Goal: Use online tool/utility: Utilize a website feature to perform a specific function

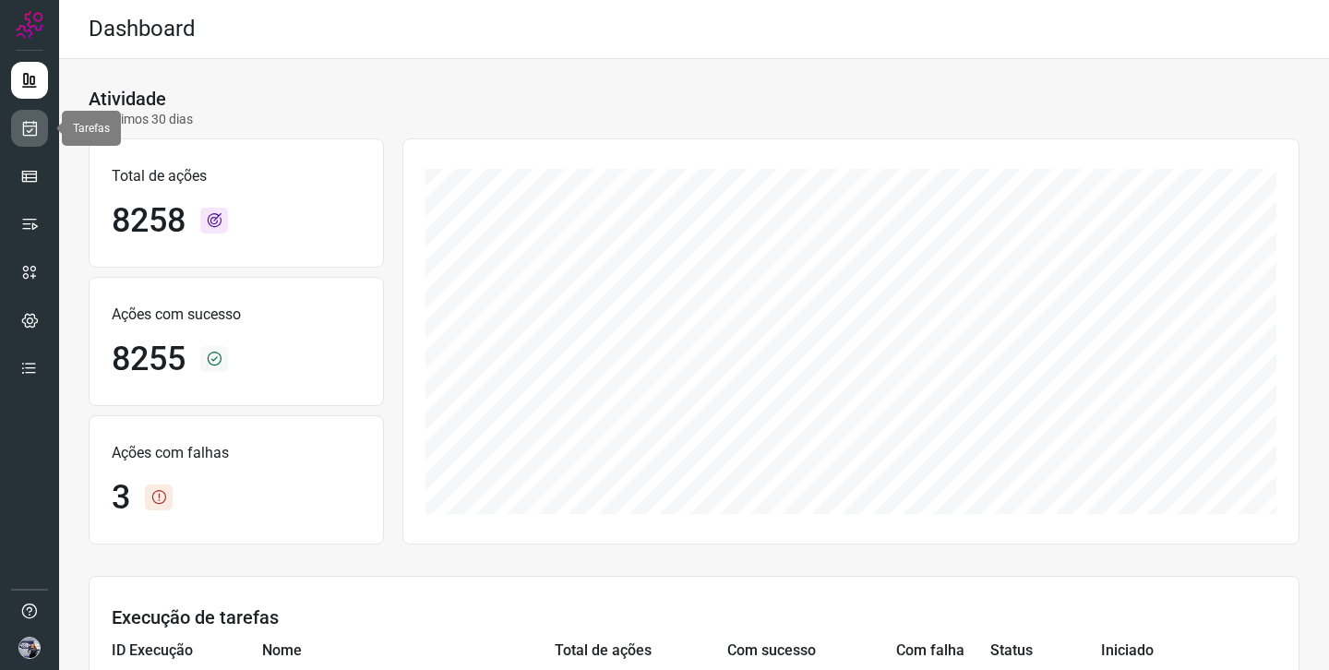
click at [30, 139] on link at bounding box center [29, 128] width 37 height 37
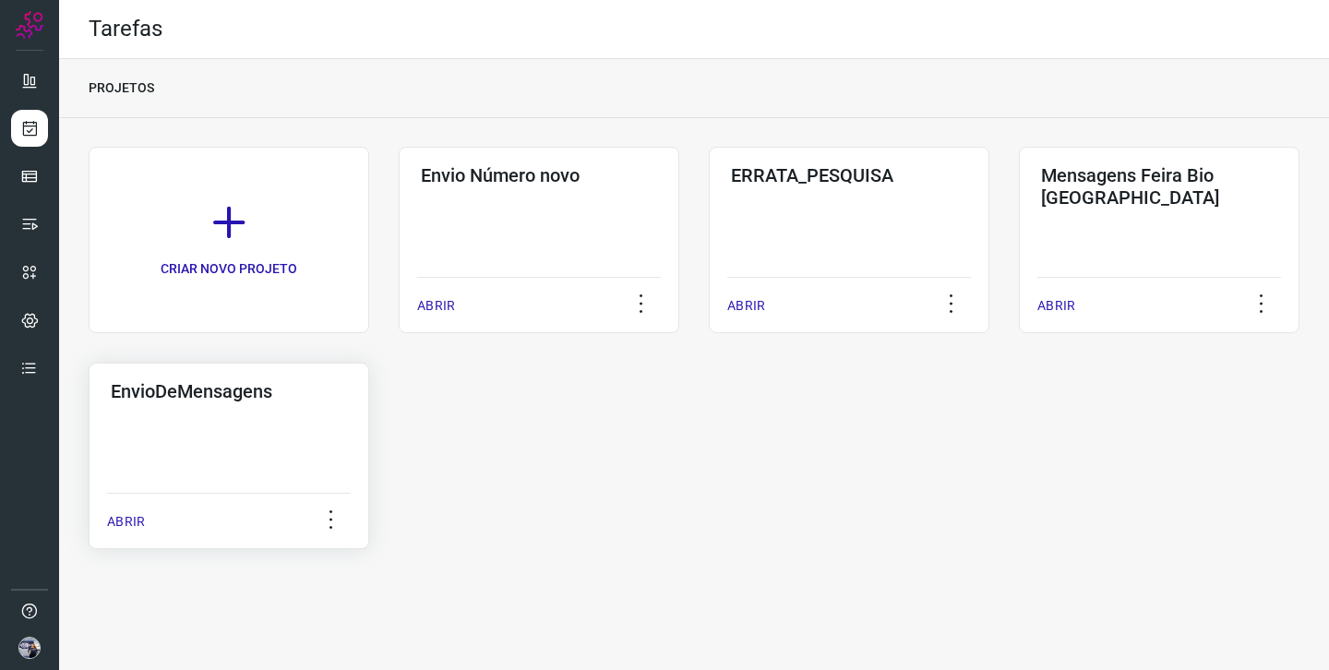
click at [284, 444] on div "EnvioDeMensagens ABRIR" at bounding box center [229, 456] width 280 height 186
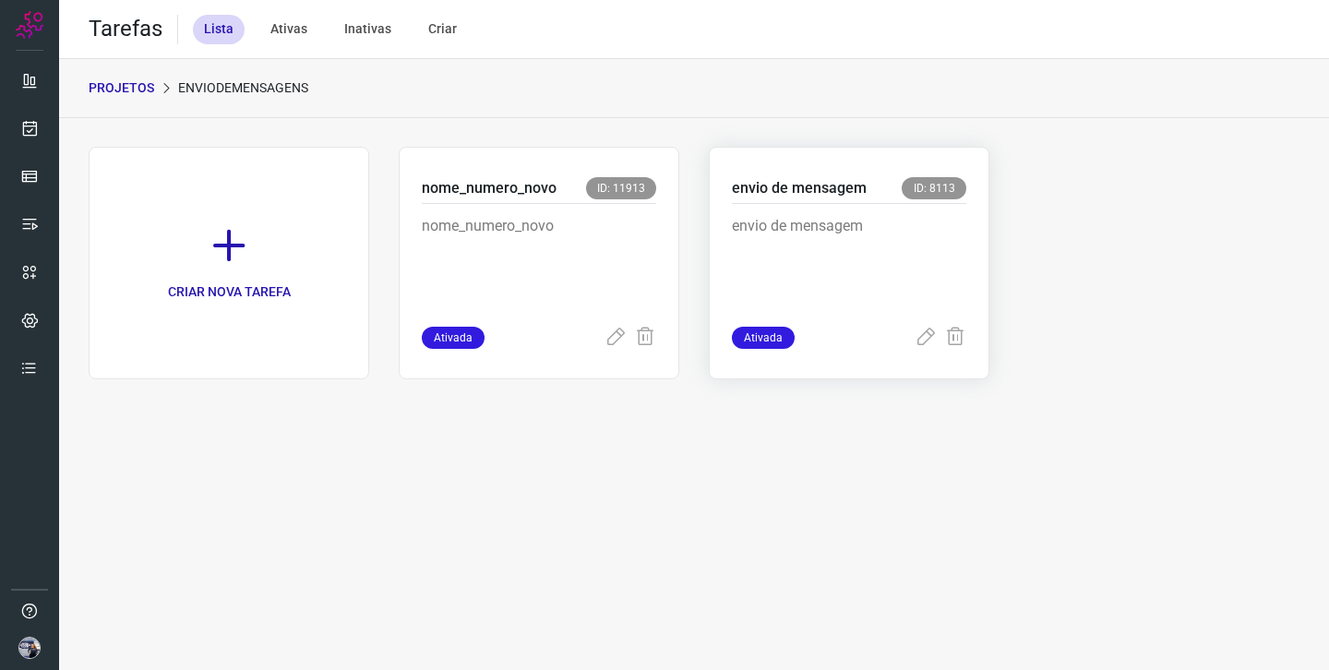
click at [788, 233] on p "envio de mensagem" at bounding box center [849, 261] width 234 height 92
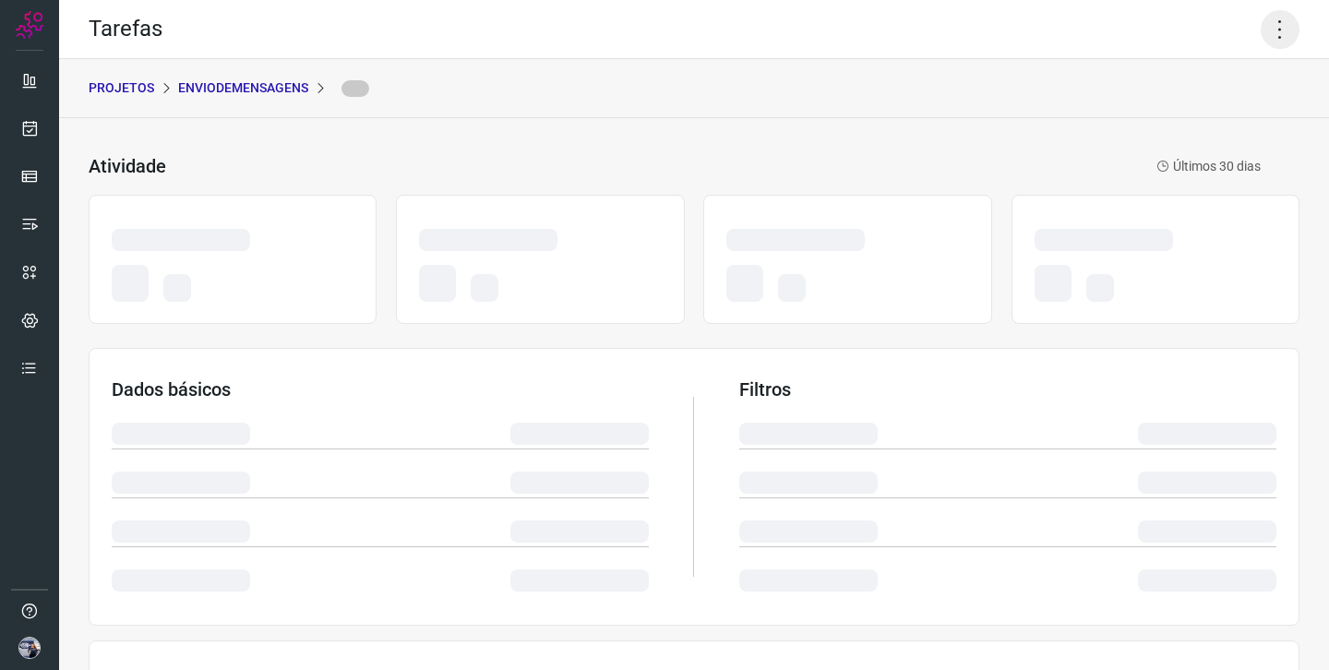
click at [1284, 25] on icon at bounding box center [1279, 29] width 39 height 39
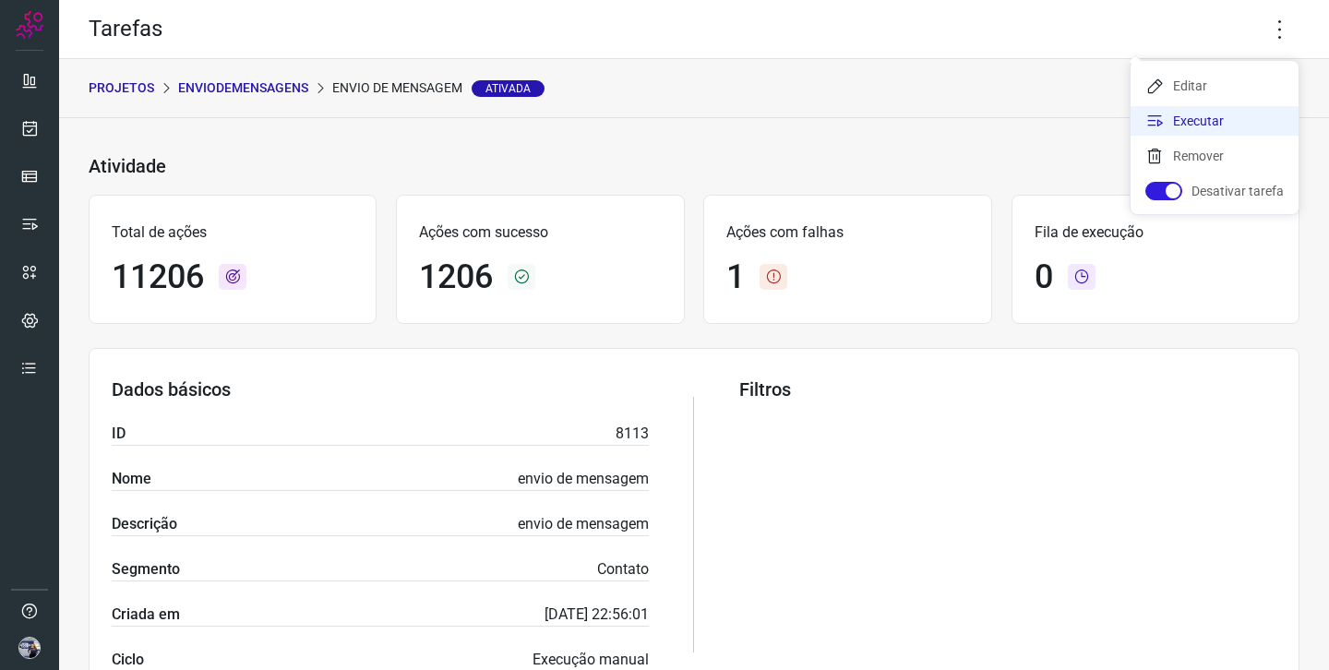
click at [1224, 123] on li "Executar" at bounding box center [1214, 121] width 168 height 30
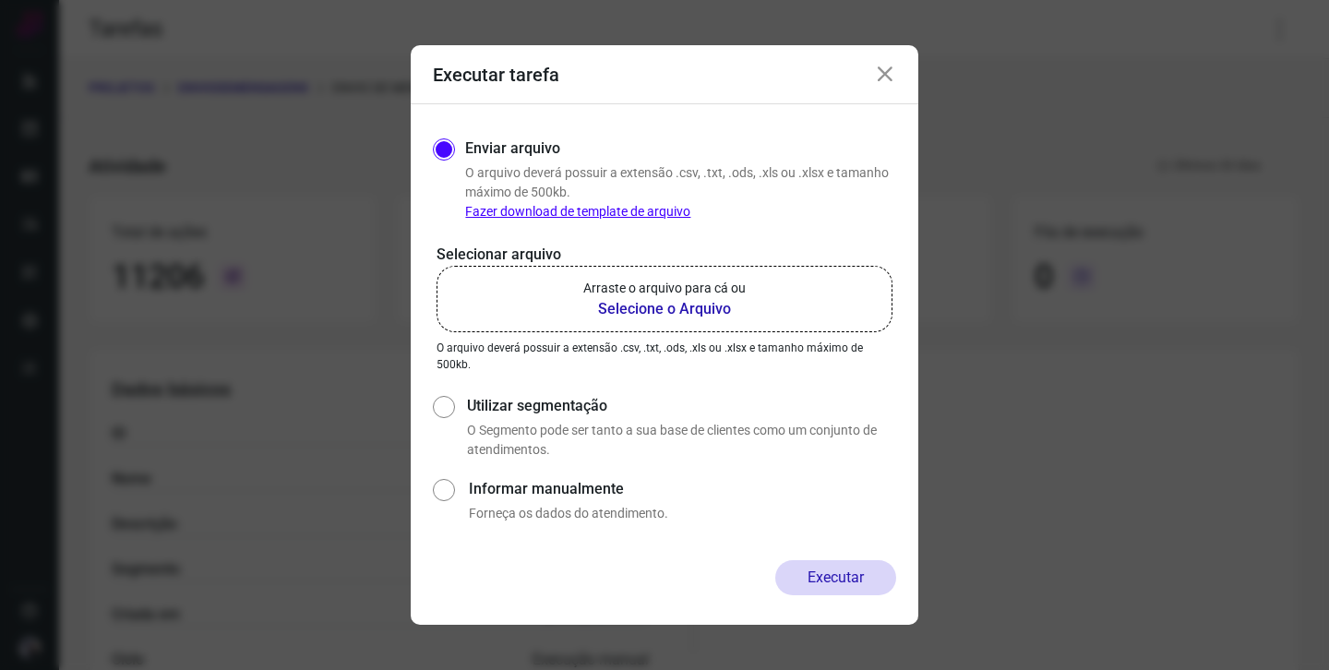
click at [661, 305] on b "Selecione o Arquivo" at bounding box center [664, 309] width 162 height 22
click at [0, 0] on input "Arraste o arquivo para cá ou Selecione o Arquivo" at bounding box center [0, 0] width 0 height 0
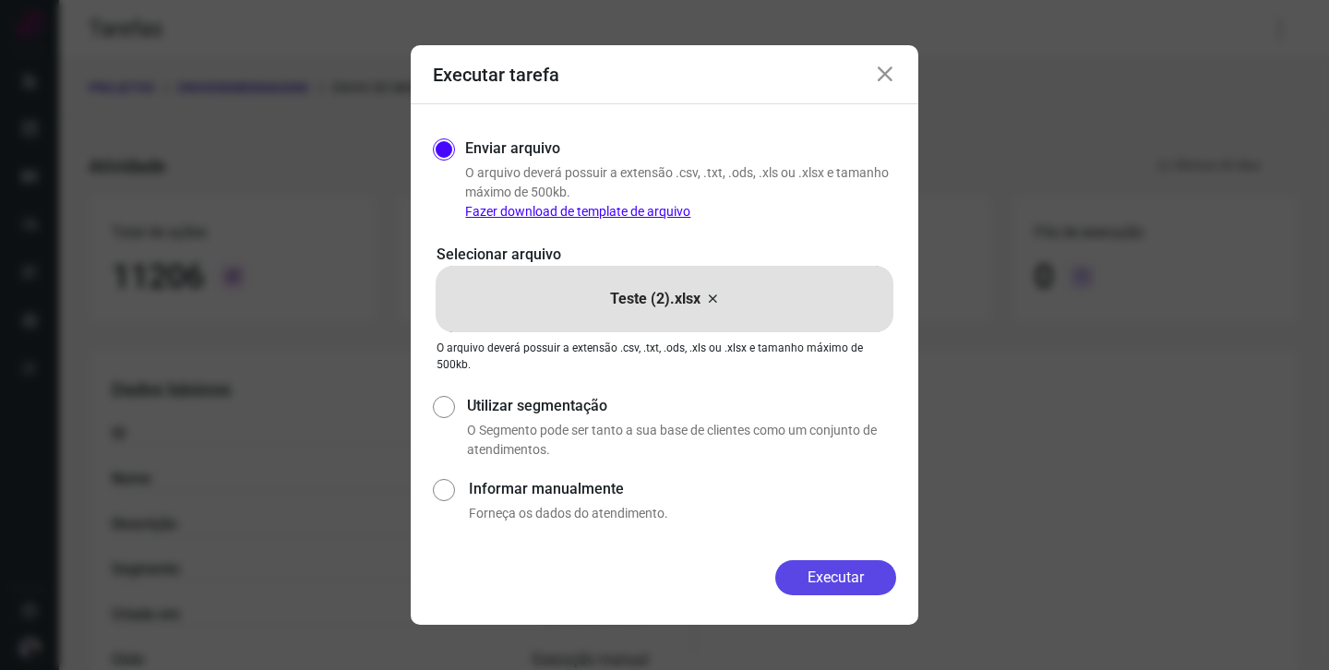
click at [858, 568] on button "Executar" at bounding box center [835, 577] width 121 height 35
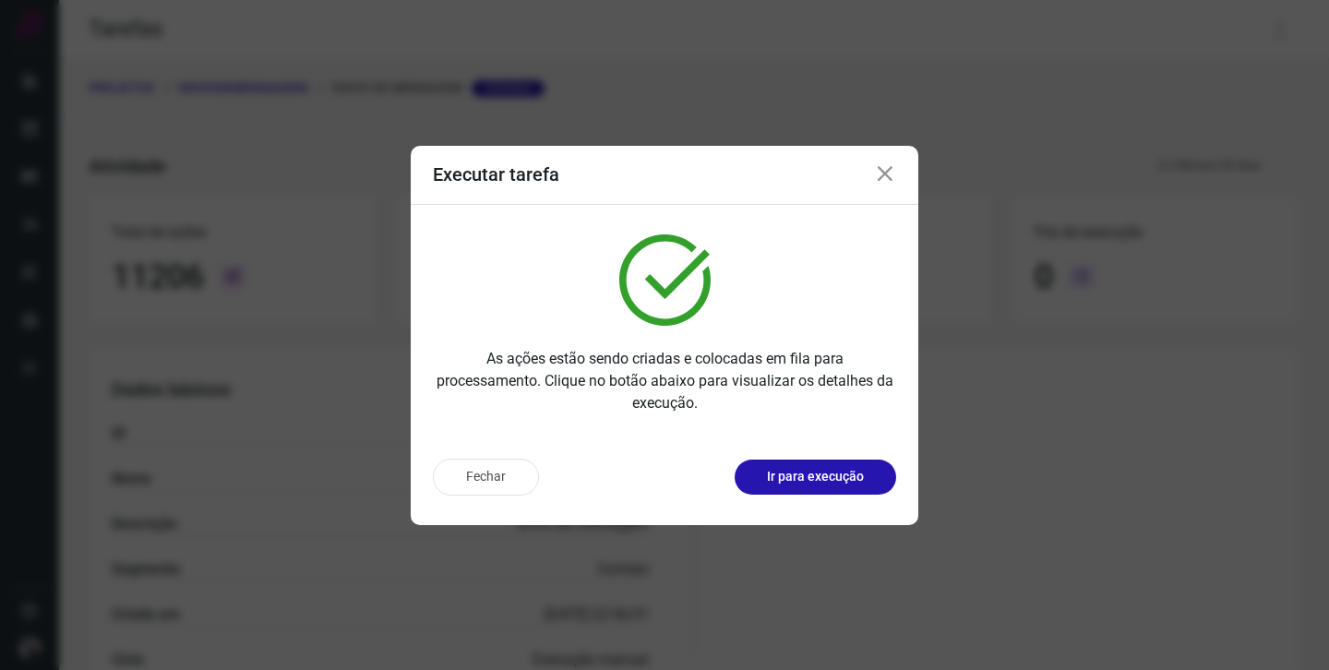
click at [893, 185] on div "Executar tarefa" at bounding box center [664, 175] width 507 height 59
click at [888, 183] on icon at bounding box center [885, 174] width 22 height 22
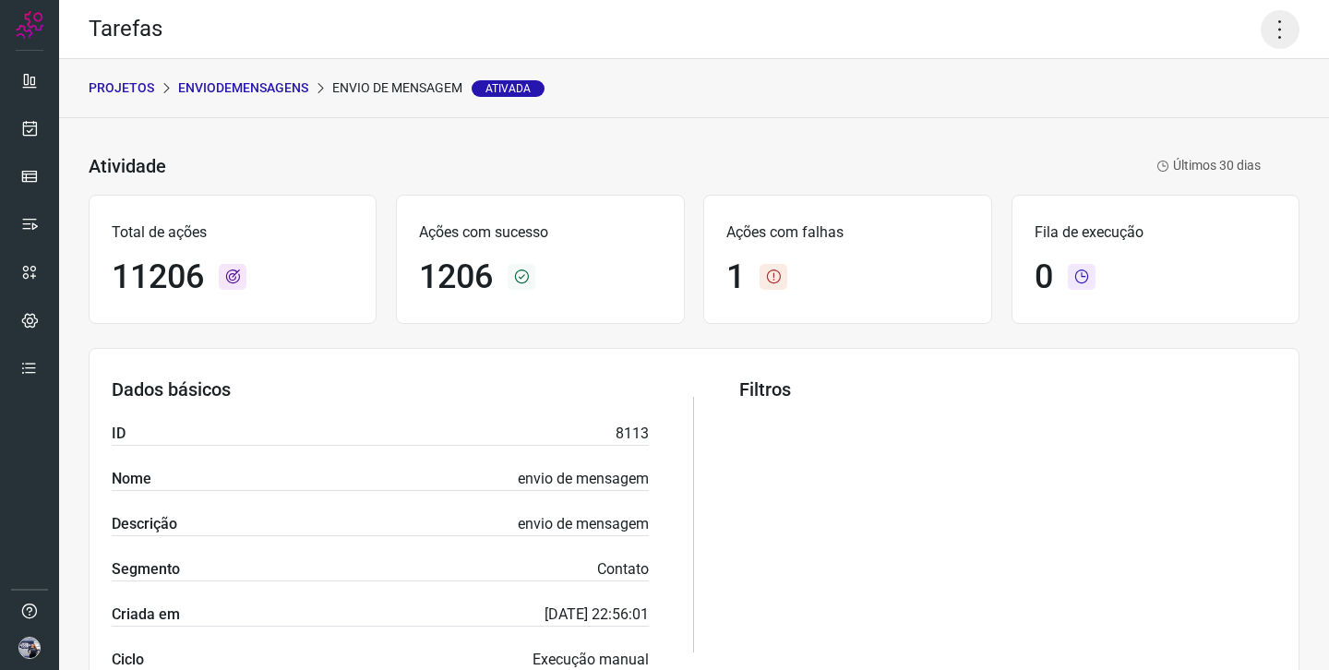
click at [1279, 29] on icon at bounding box center [1279, 29] width 39 height 39
click at [1246, 121] on li "Executar" at bounding box center [1214, 121] width 168 height 30
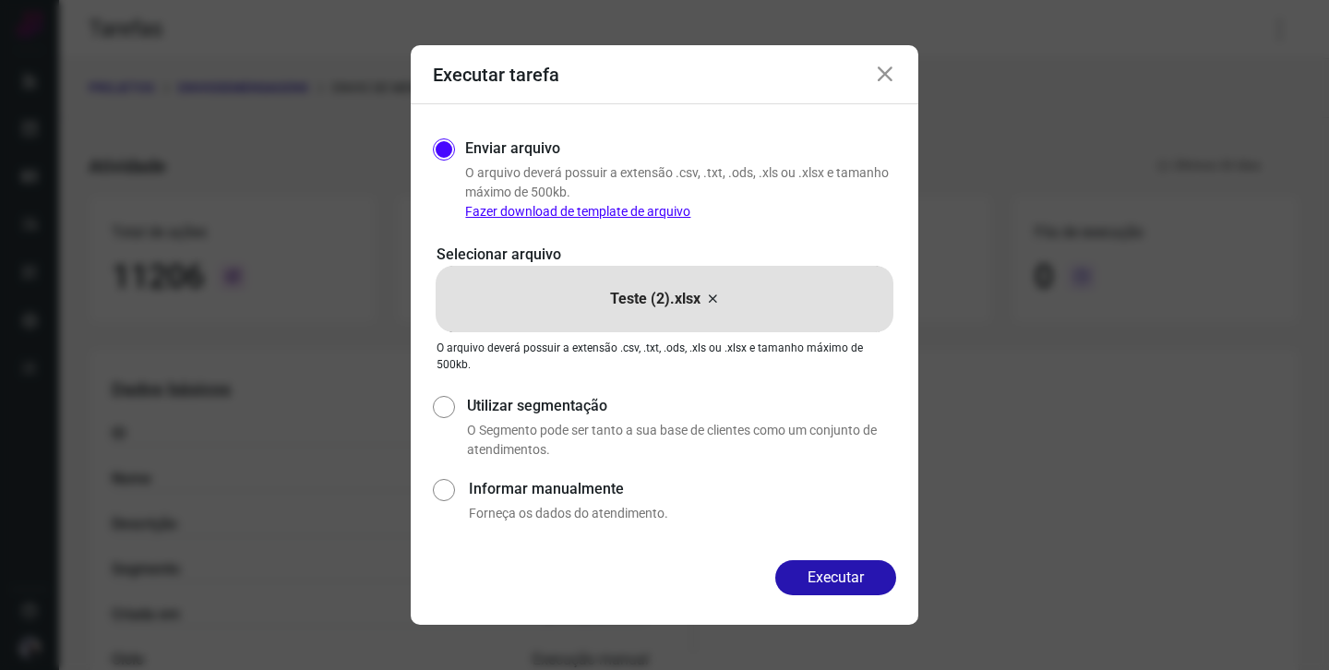
click at [715, 295] on icon at bounding box center [712, 299] width 15 height 22
click at [0, 0] on input "Teste (2).xlsx" at bounding box center [0, 0] width 0 height 0
click at [804, 583] on button "Executar" at bounding box center [835, 577] width 121 height 35
